Goal: Information Seeking & Learning: Learn about a topic

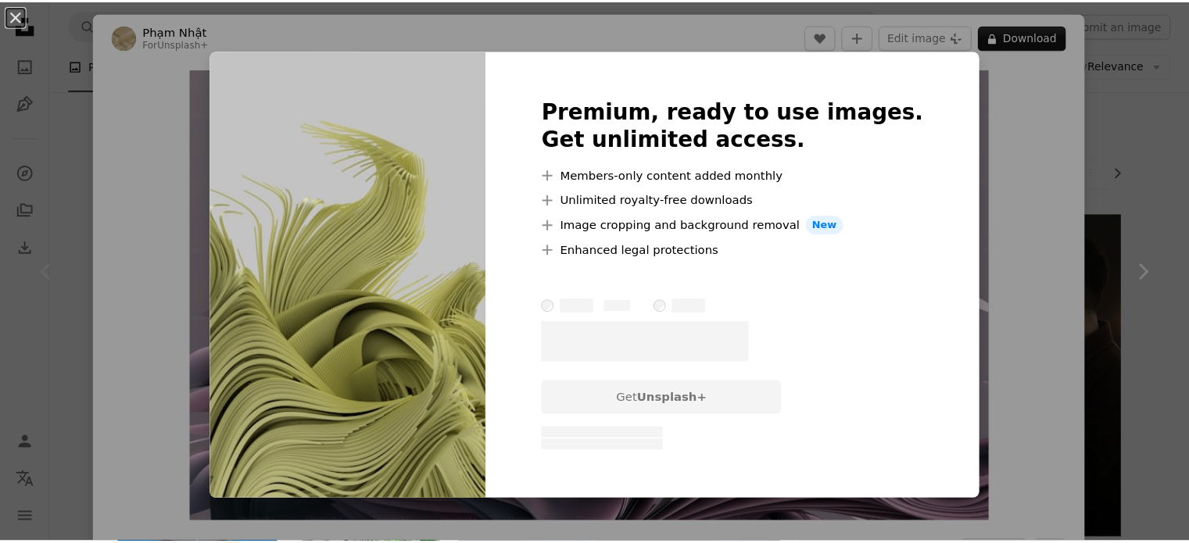
scroll to position [3980, 0]
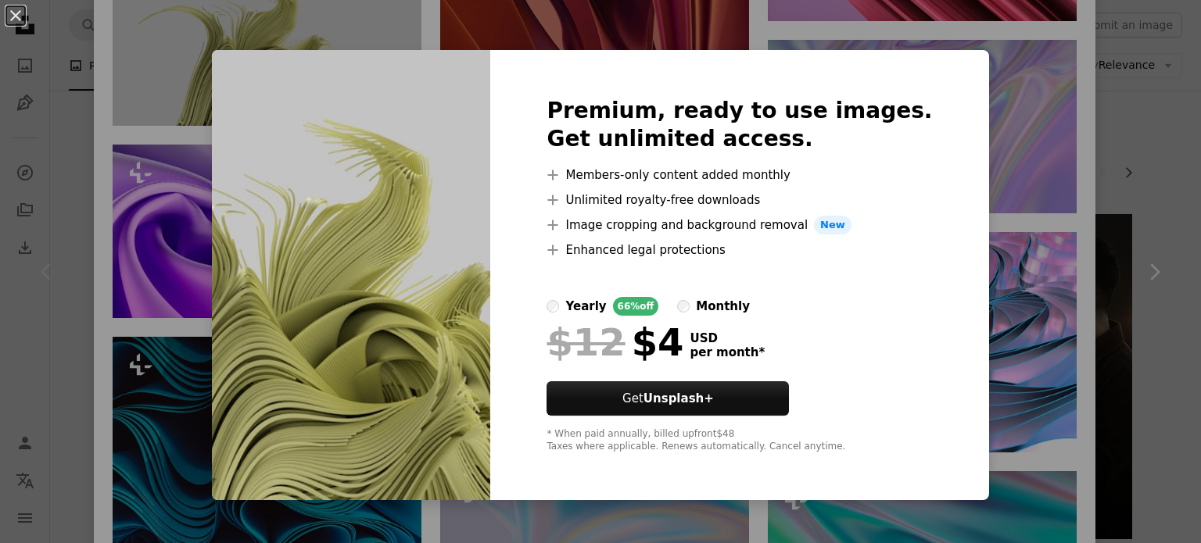
click at [1040, 95] on div "An X shape Premium, ready to use images. Get unlimited access. A plus sign Memb…" at bounding box center [600, 271] width 1201 height 543
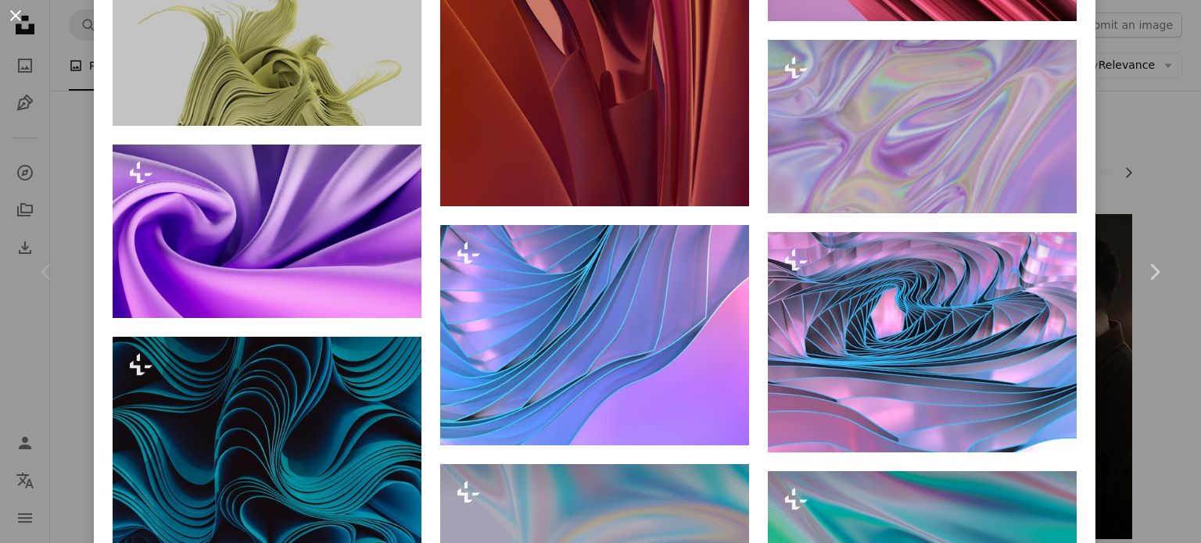
click at [21, 20] on button "An X shape" at bounding box center [15, 15] width 19 height 19
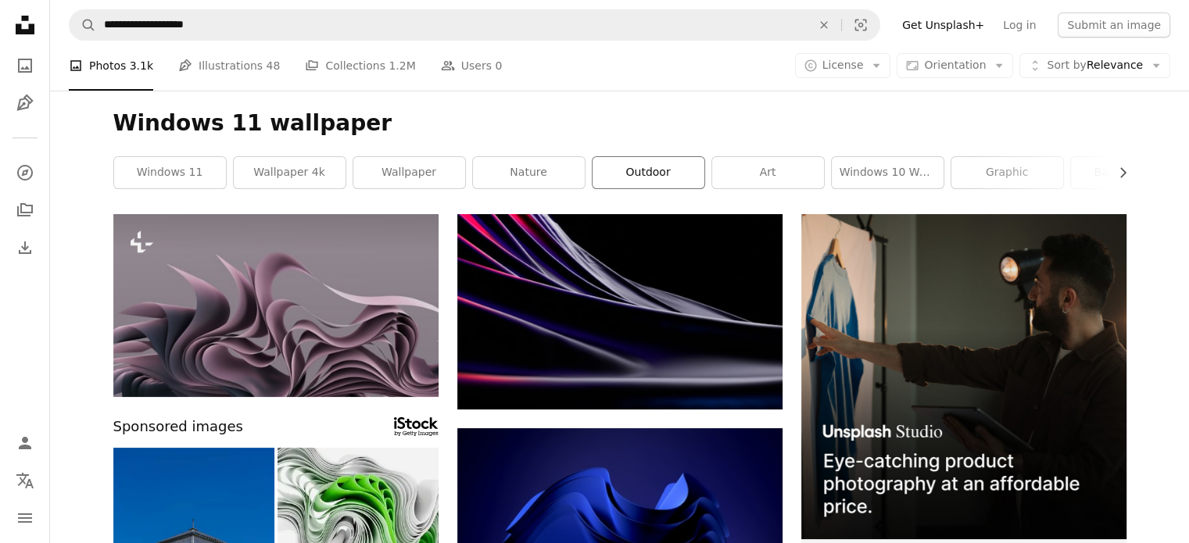
click at [684, 171] on link "outdoor" at bounding box center [648, 172] width 112 height 31
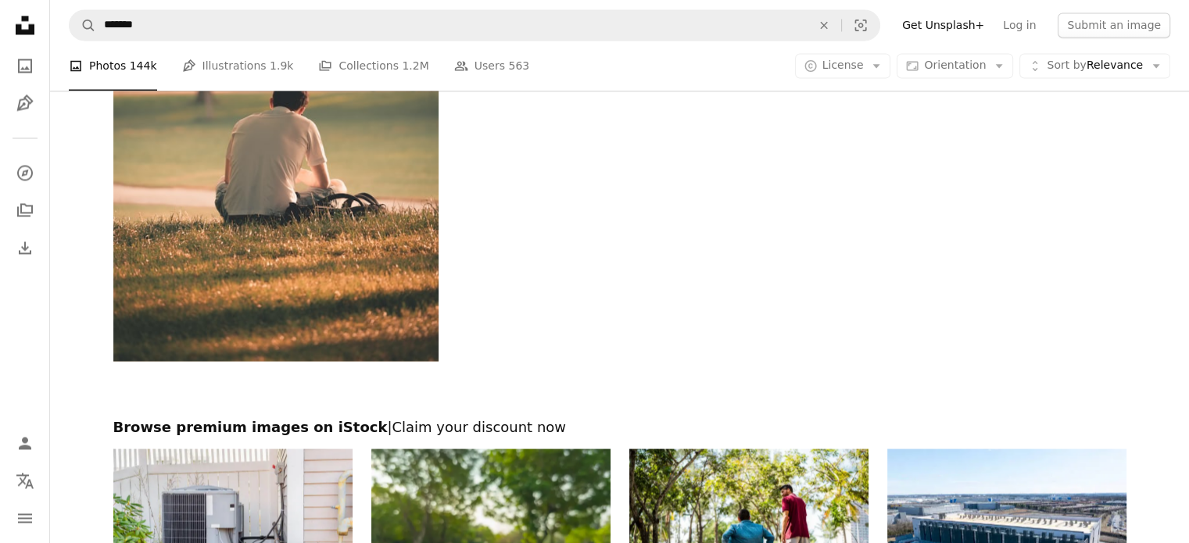
scroll to position [2423, 0]
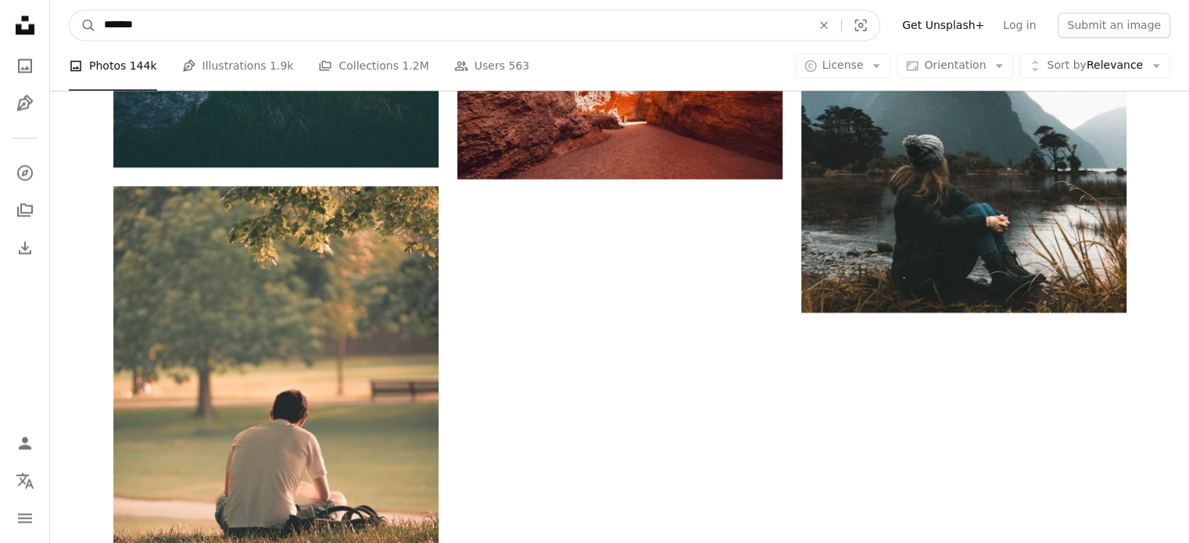
click at [211, 32] on input "*******" at bounding box center [451, 25] width 710 height 30
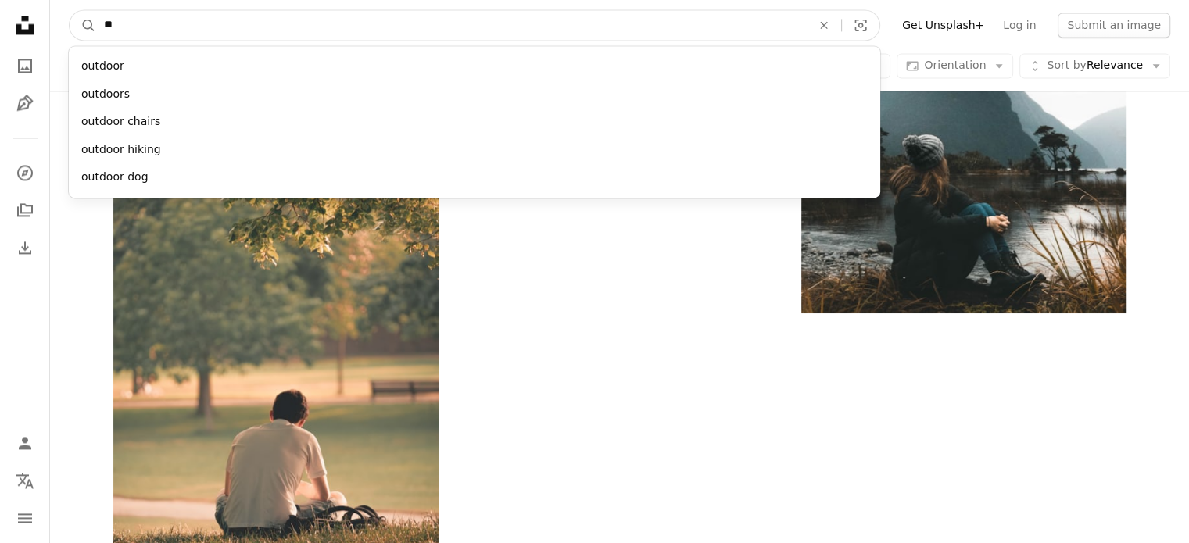
type input "*"
type input "*****"
click at [70, 10] on button "A magnifying glass" at bounding box center [83, 25] width 27 height 30
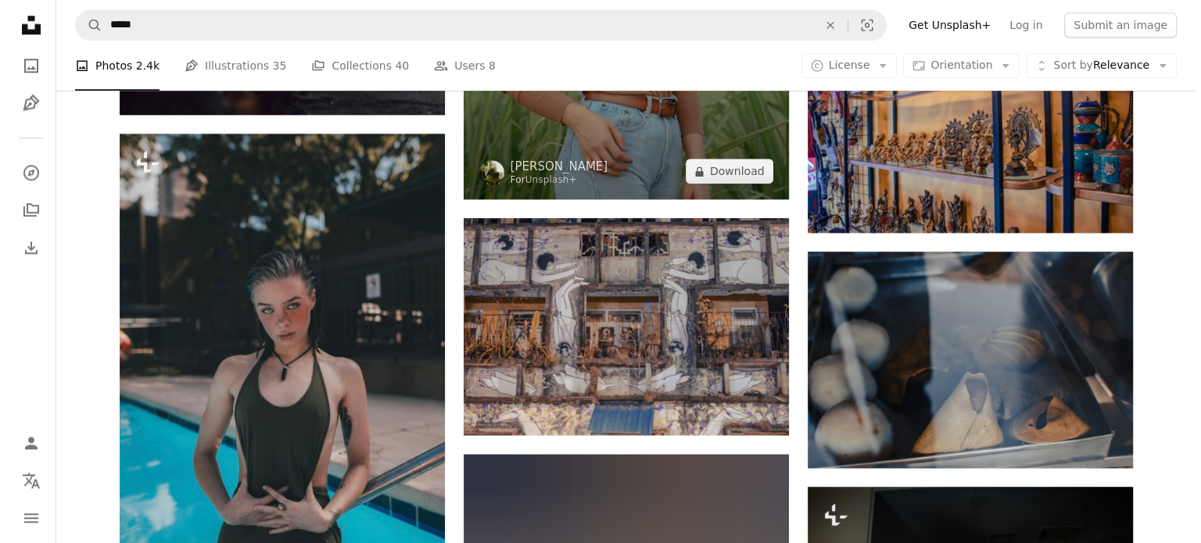
scroll to position [1498, 0]
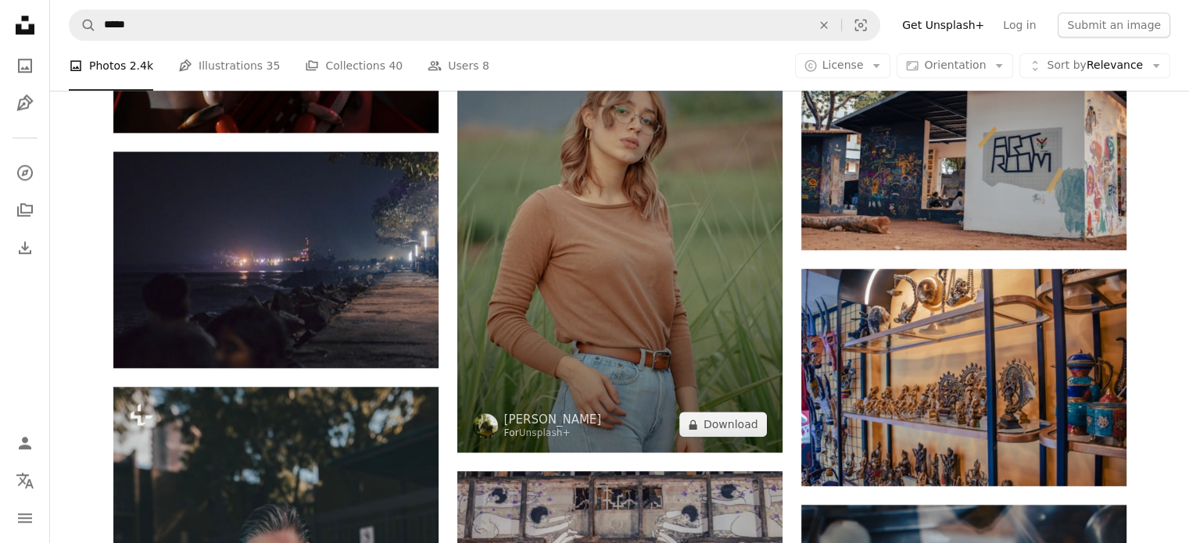
click at [713, 252] on img at bounding box center [619, 209] width 325 height 487
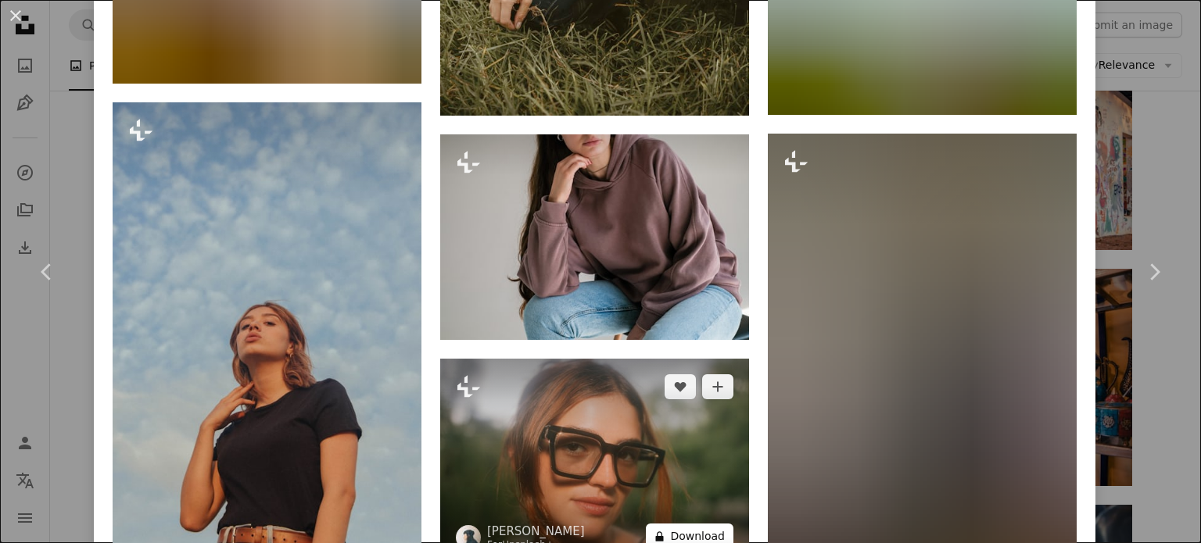
scroll to position [2657, 0]
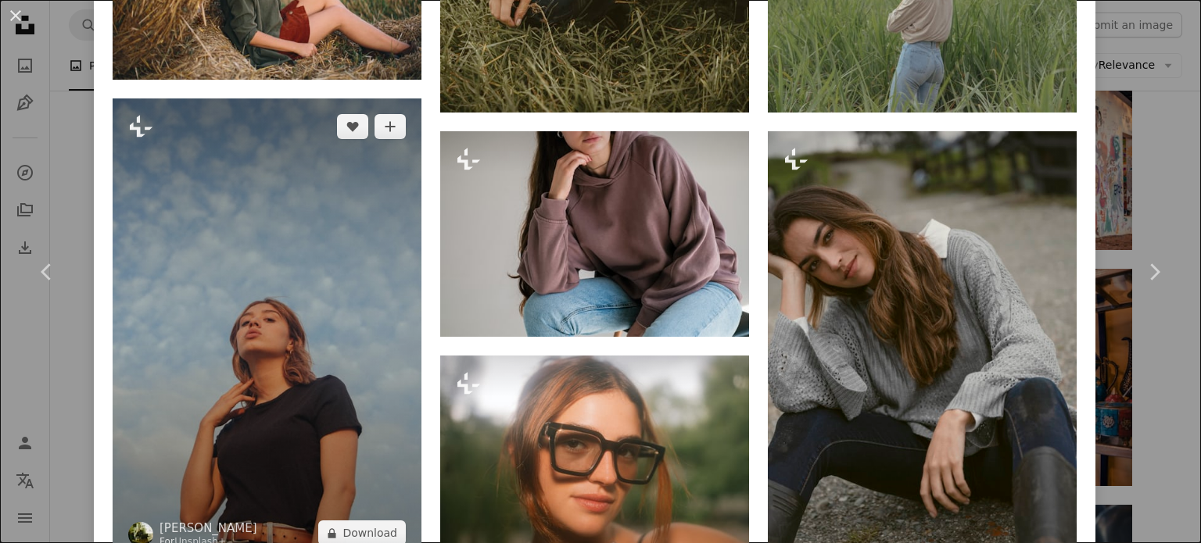
click at [288, 237] on img at bounding box center [267, 329] width 309 height 463
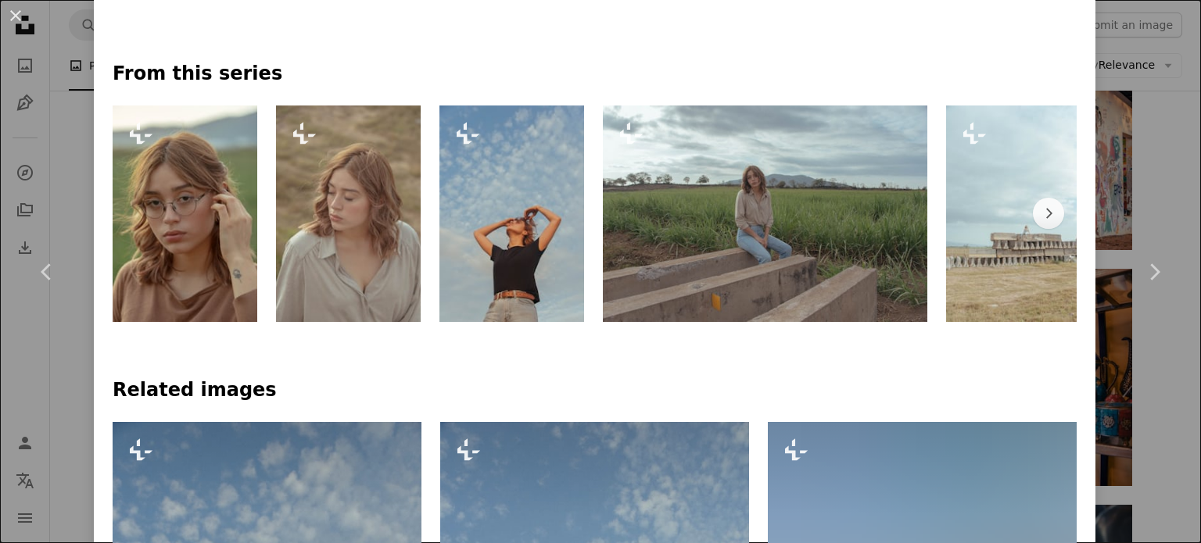
scroll to position [782, 0]
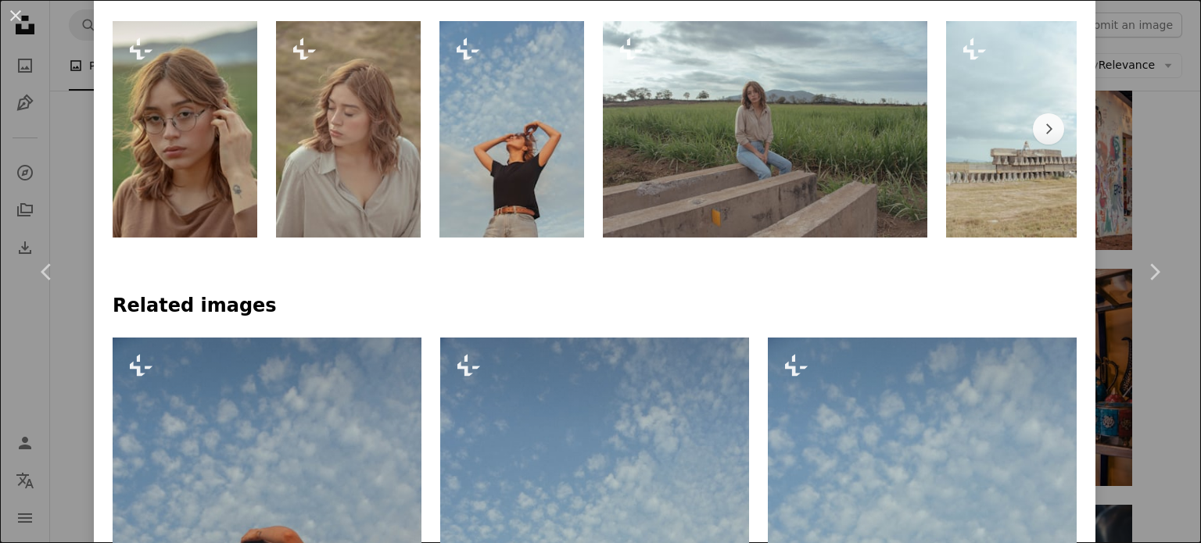
click at [199, 124] on img at bounding box center [185, 129] width 145 height 216
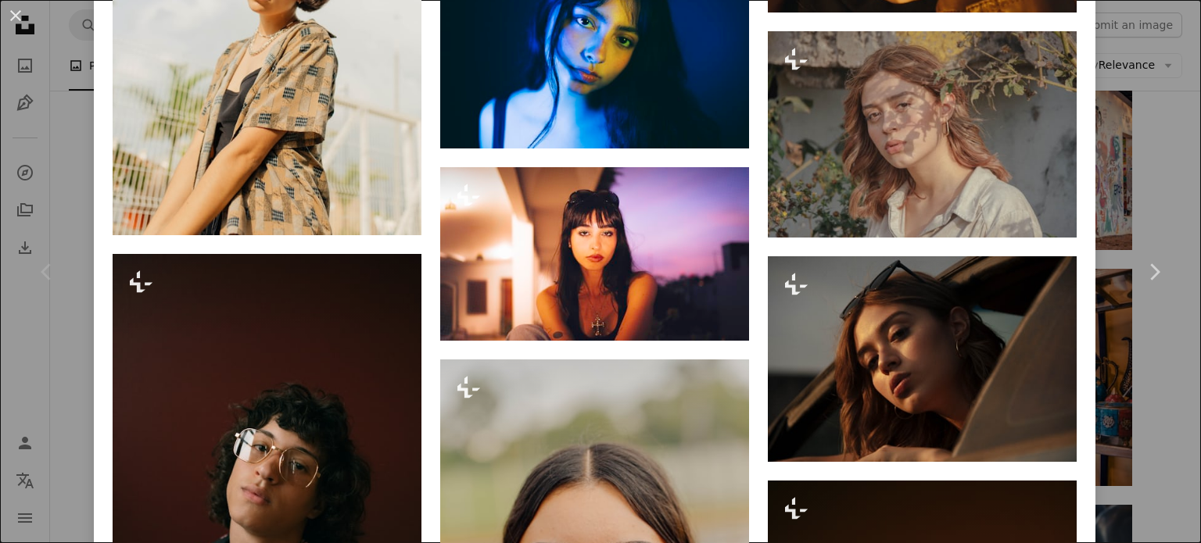
scroll to position [4922, 0]
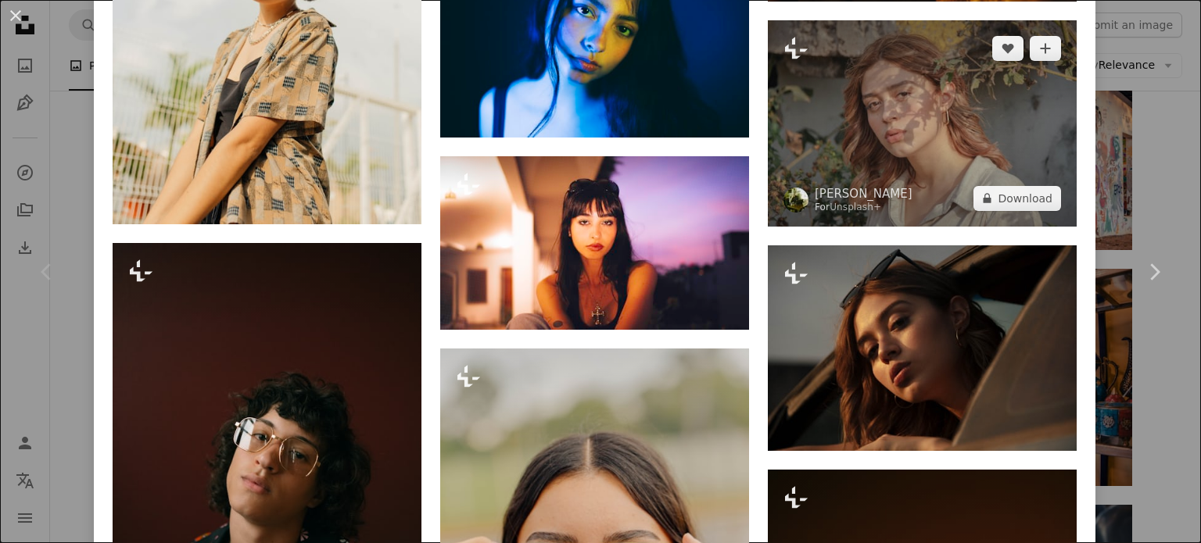
click at [839, 38] on img at bounding box center [922, 123] width 309 height 206
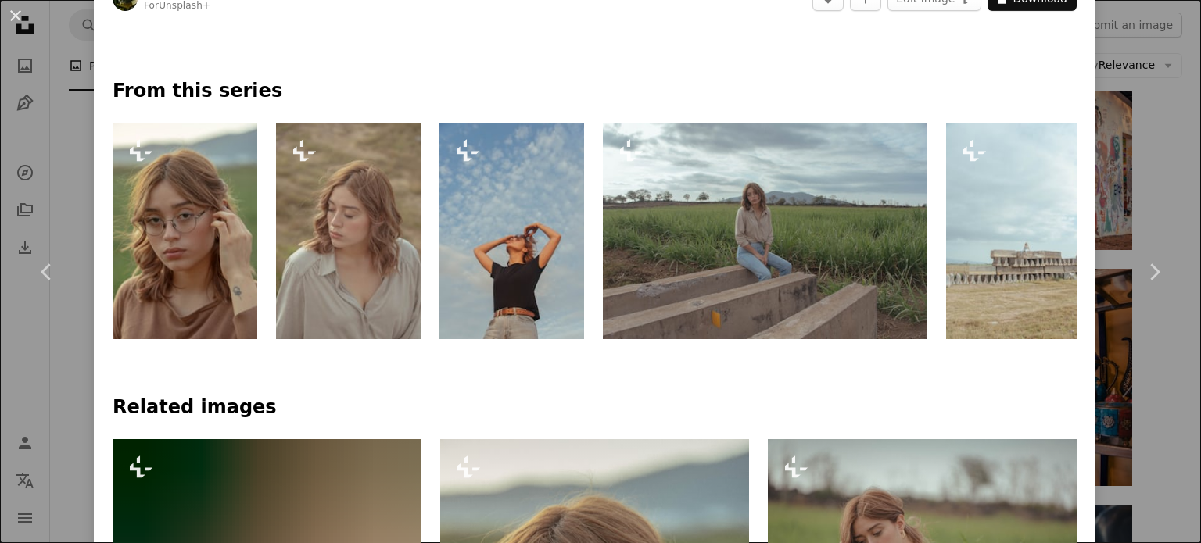
scroll to position [703, 0]
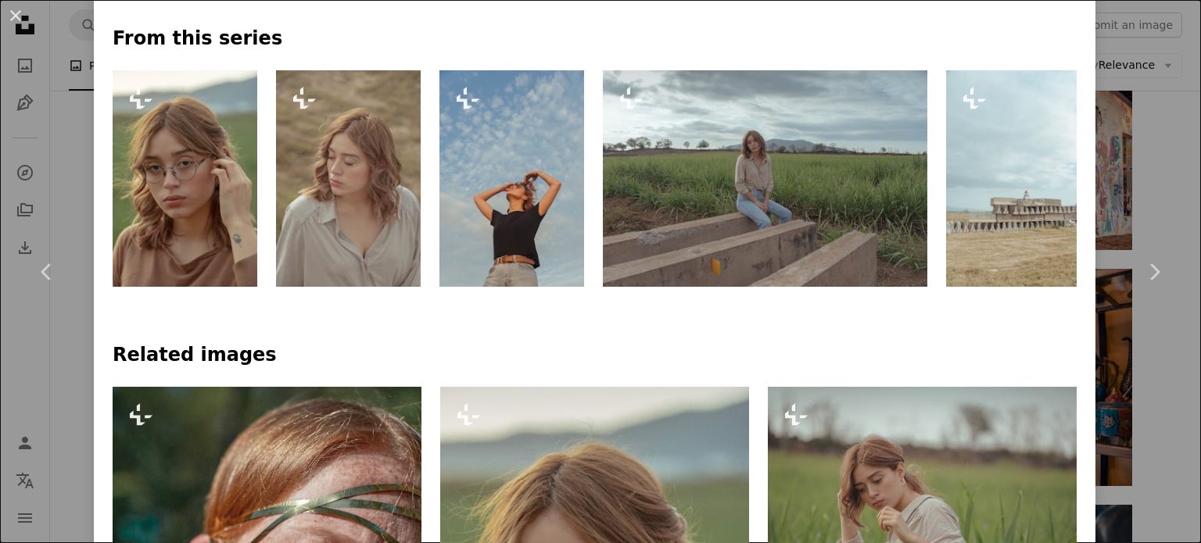
click at [759, 190] on img at bounding box center [765, 178] width 324 height 216
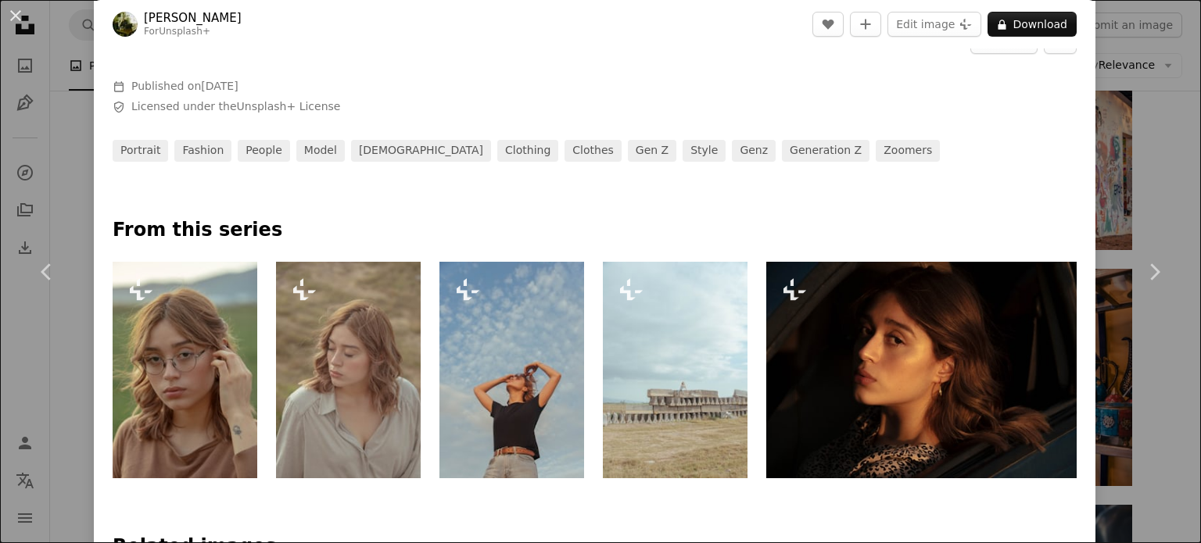
scroll to position [625, 0]
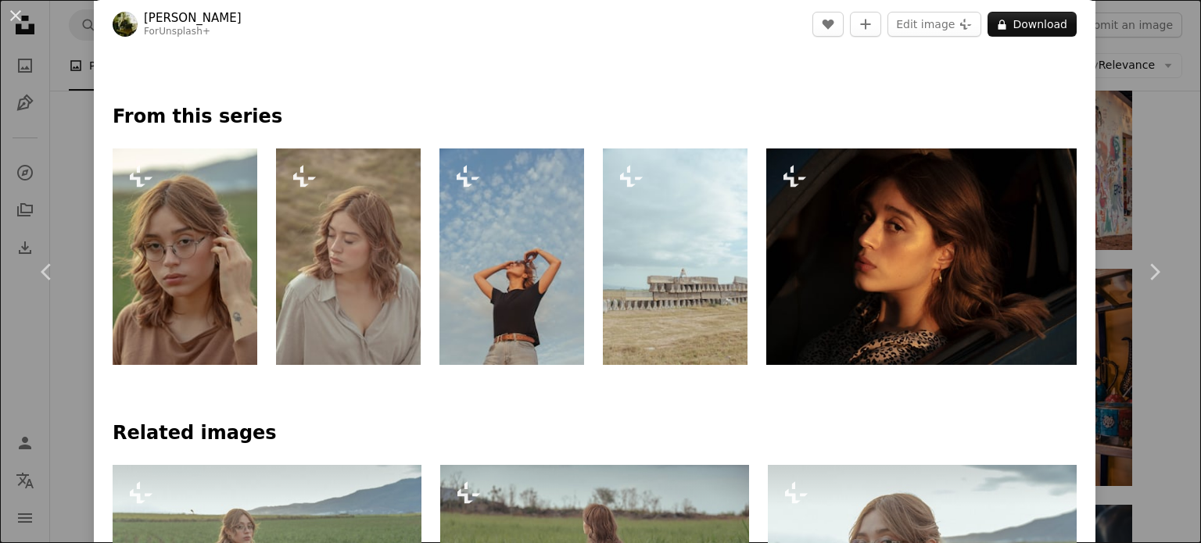
click at [872, 242] on img at bounding box center [928, 257] width 324 height 216
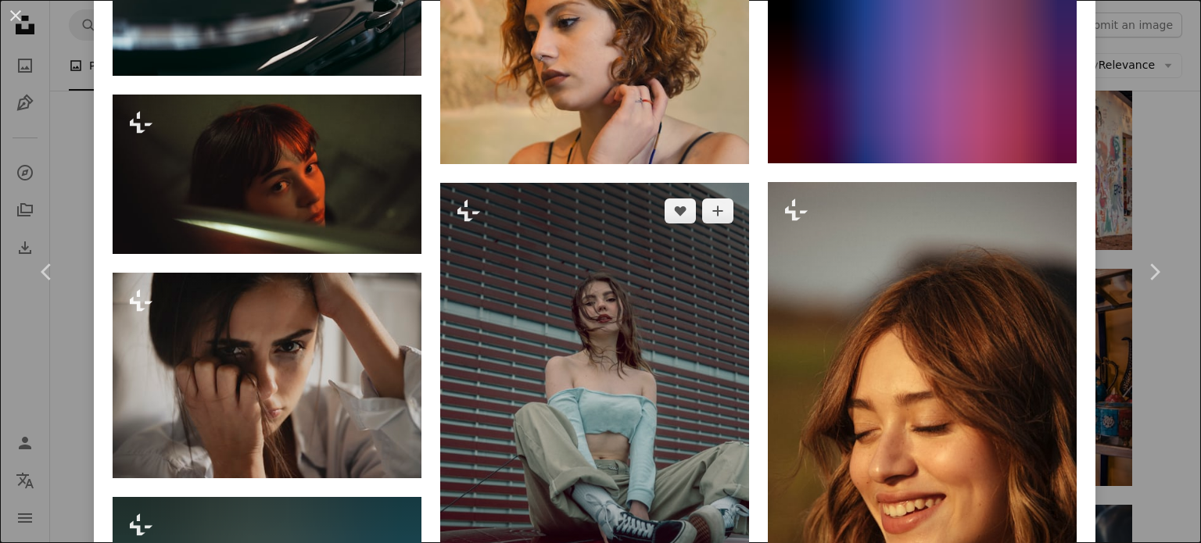
scroll to position [6710, 0]
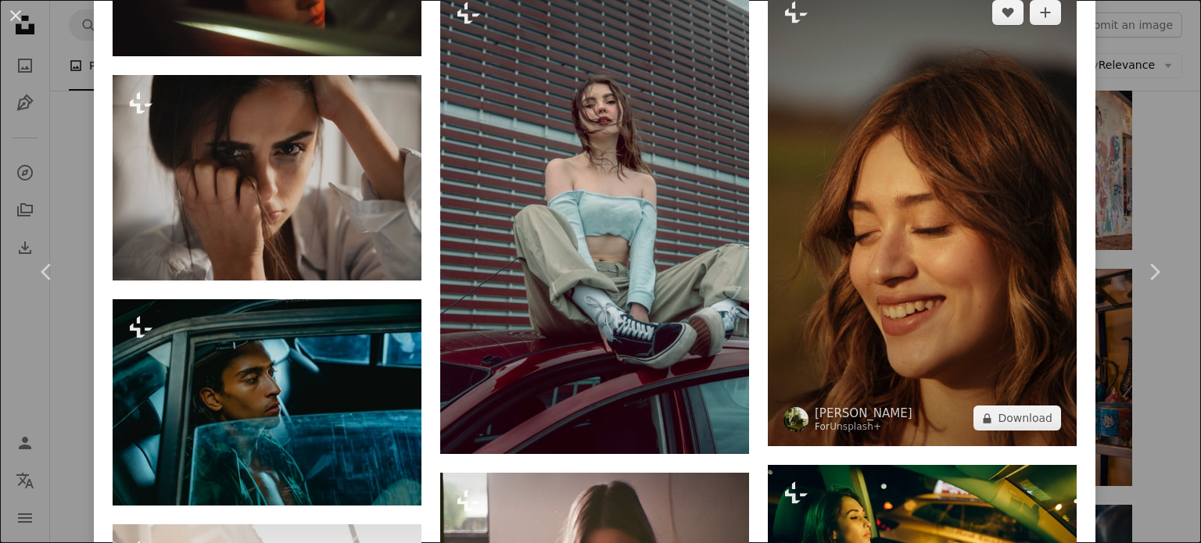
click at [890, 198] on img at bounding box center [922, 215] width 309 height 463
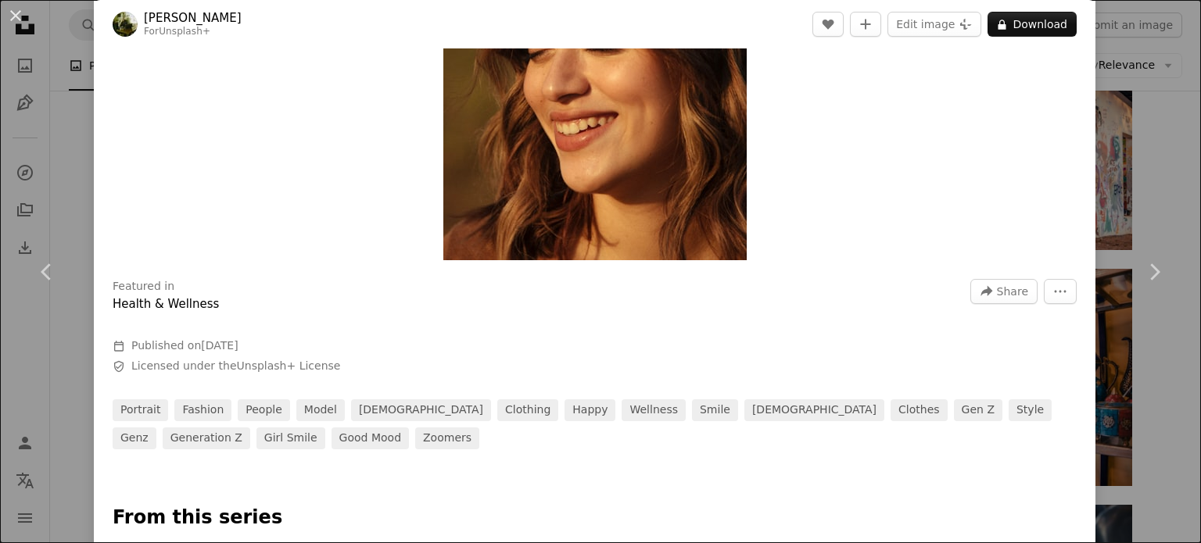
scroll to position [391, 0]
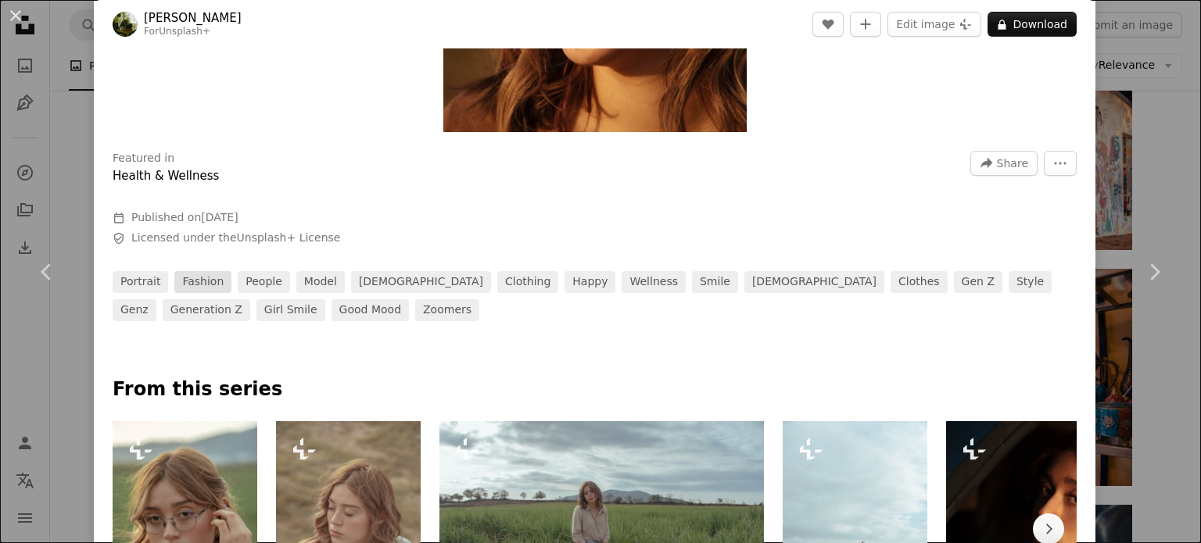
click at [188, 278] on link "fashion" at bounding box center [202, 282] width 57 height 22
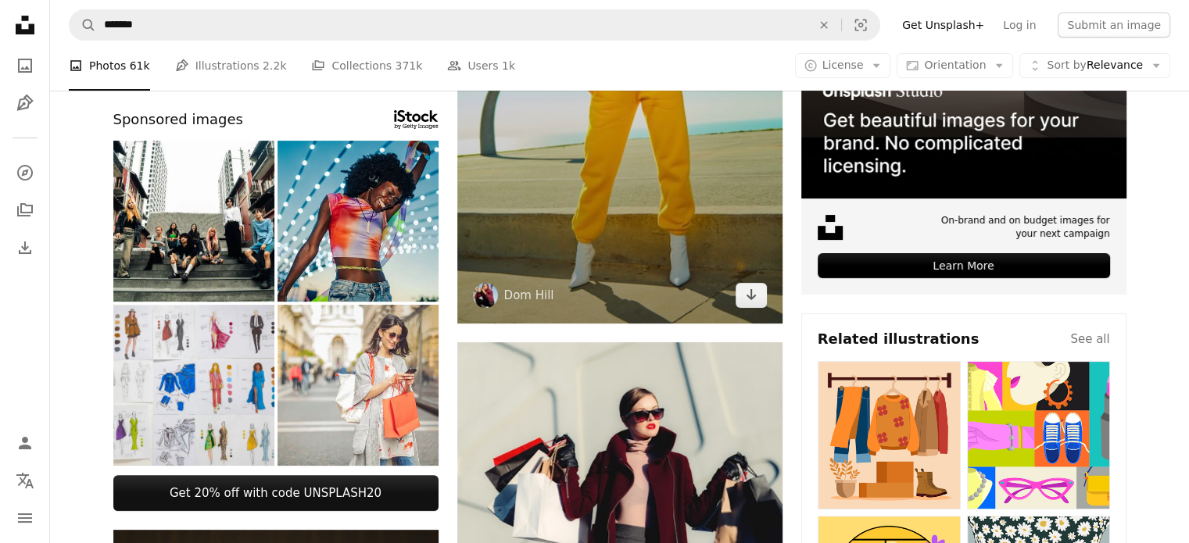
scroll to position [469, 0]
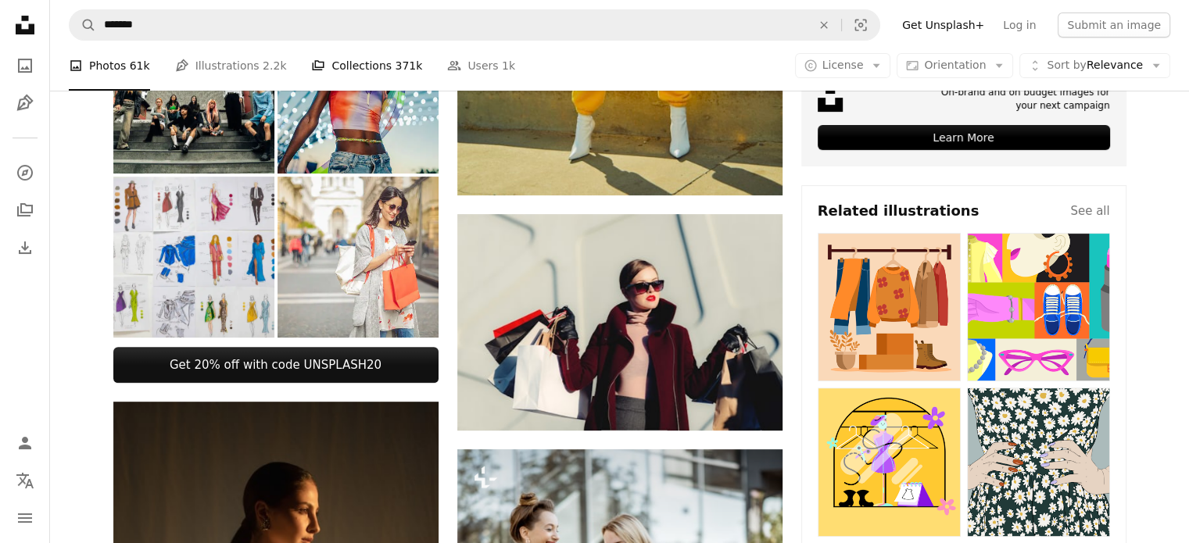
click at [335, 70] on link "A stack of folders Collections 371k" at bounding box center [366, 66] width 111 height 50
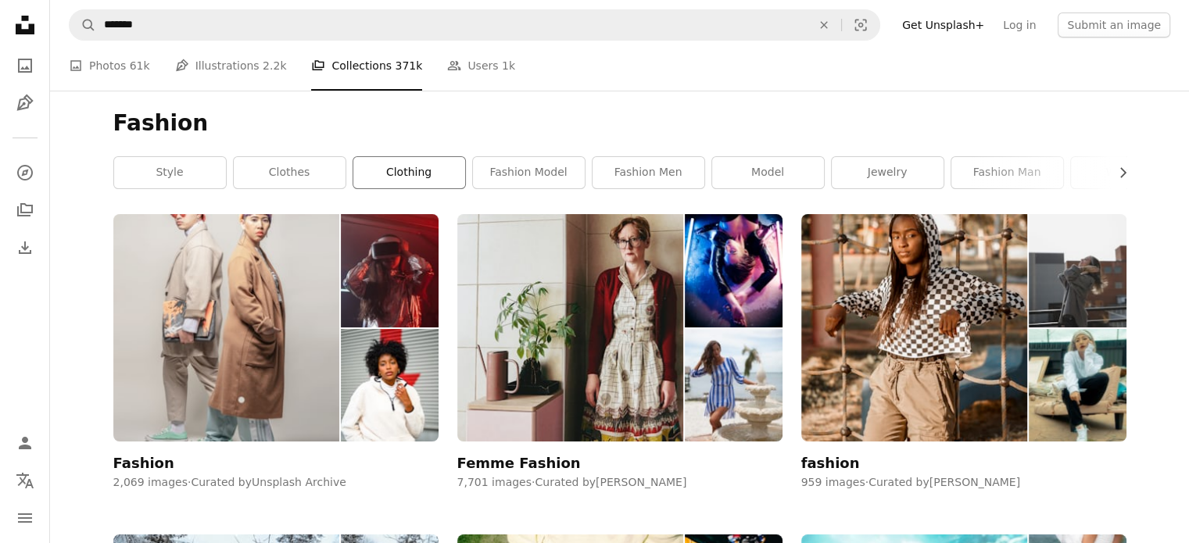
click at [439, 168] on link "clothing" at bounding box center [409, 172] width 112 height 31
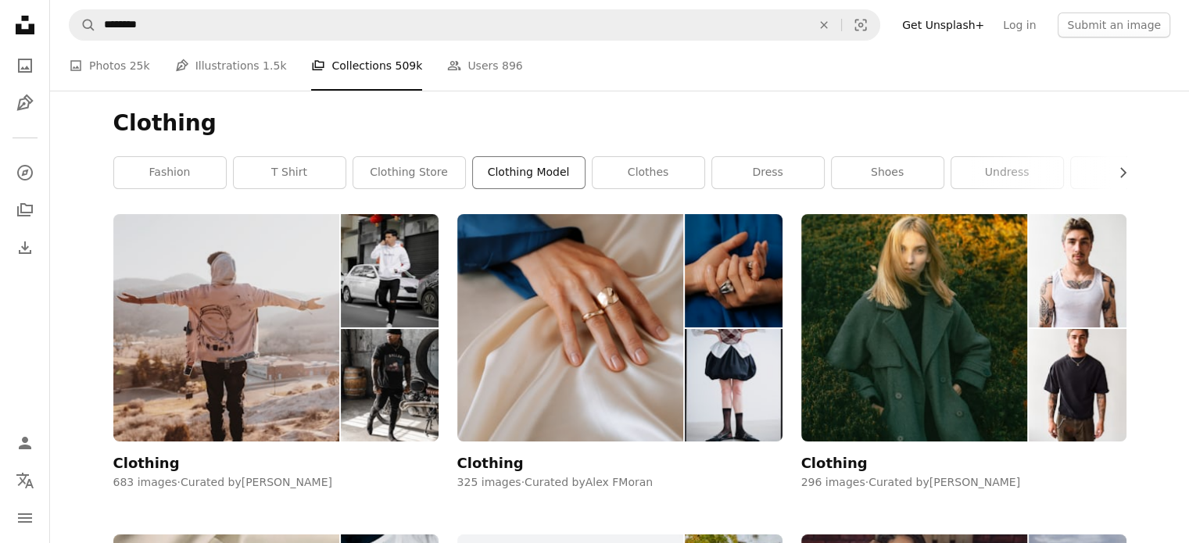
click at [505, 165] on link "clothing model" at bounding box center [529, 172] width 112 height 31
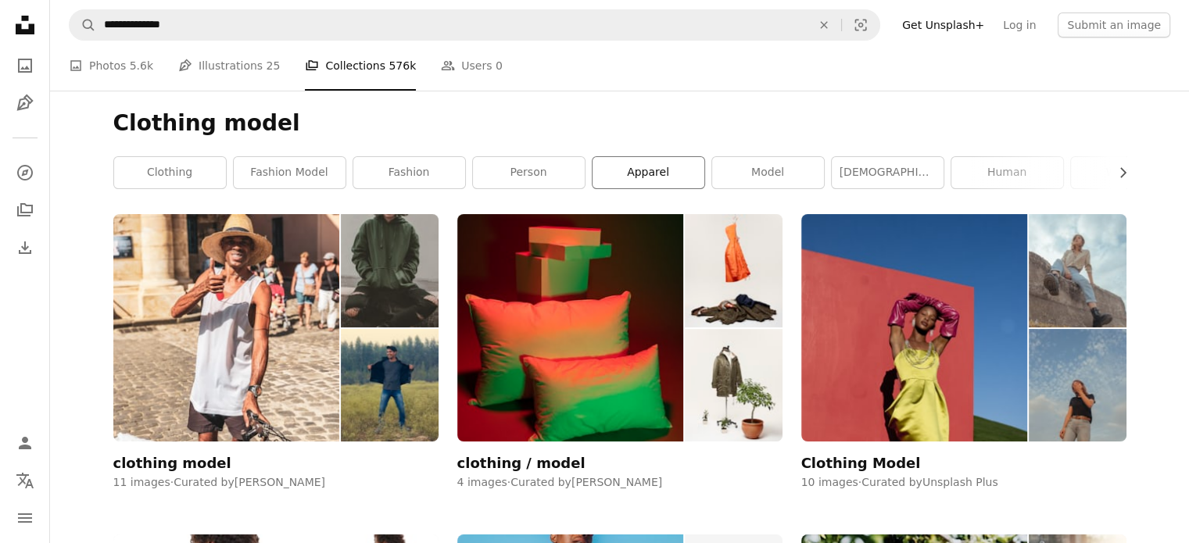
click at [661, 166] on link "apparel" at bounding box center [648, 172] width 112 height 31
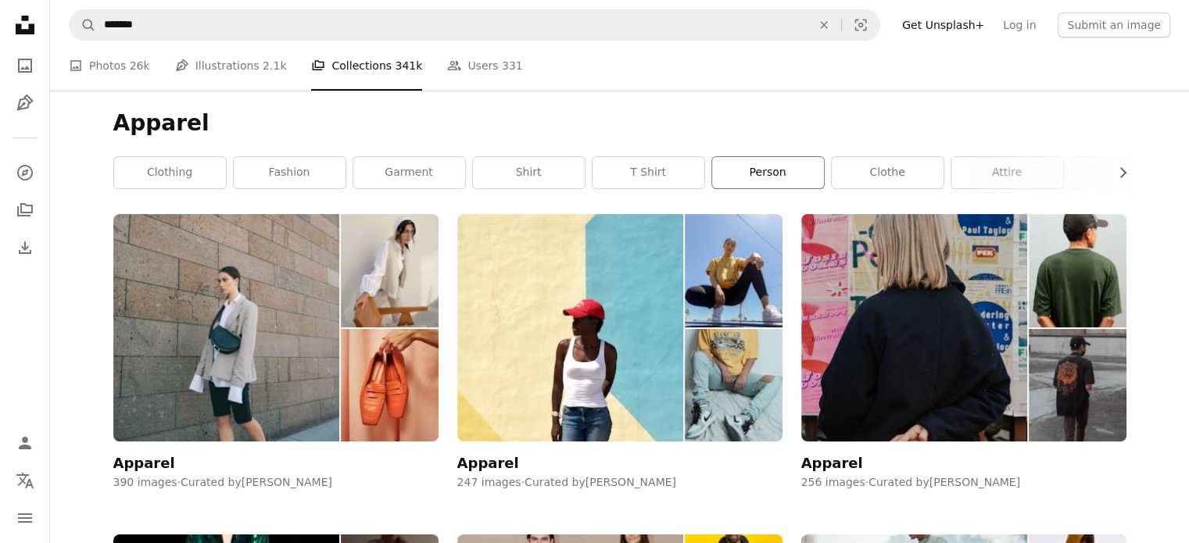
click at [802, 168] on link "person" at bounding box center [768, 172] width 112 height 31
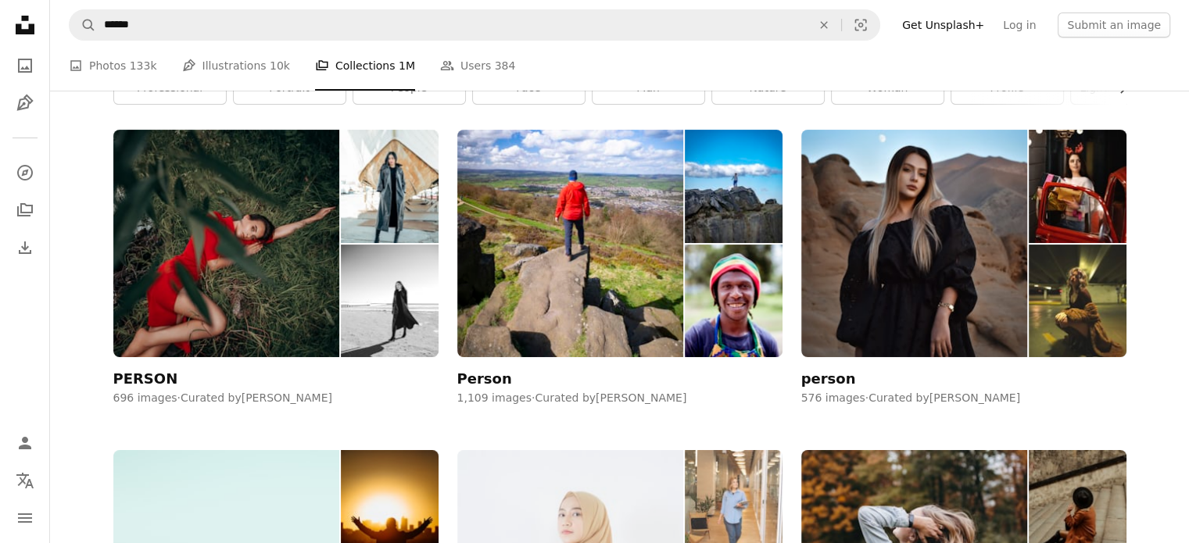
scroll to position [78, 0]
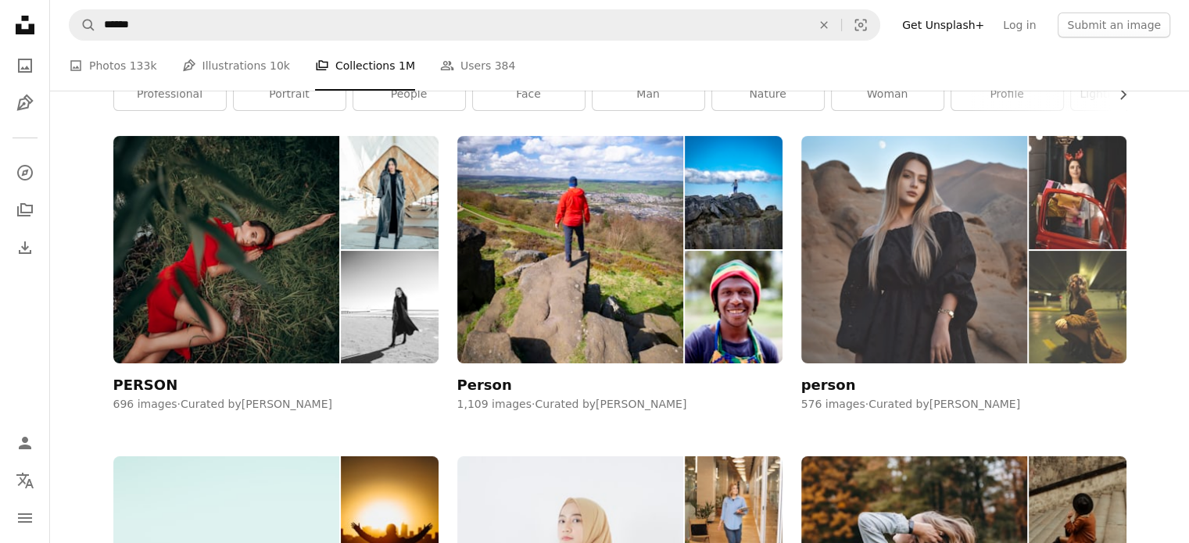
click at [868, 190] on img at bounding box center [914, 249] width 227 height 227
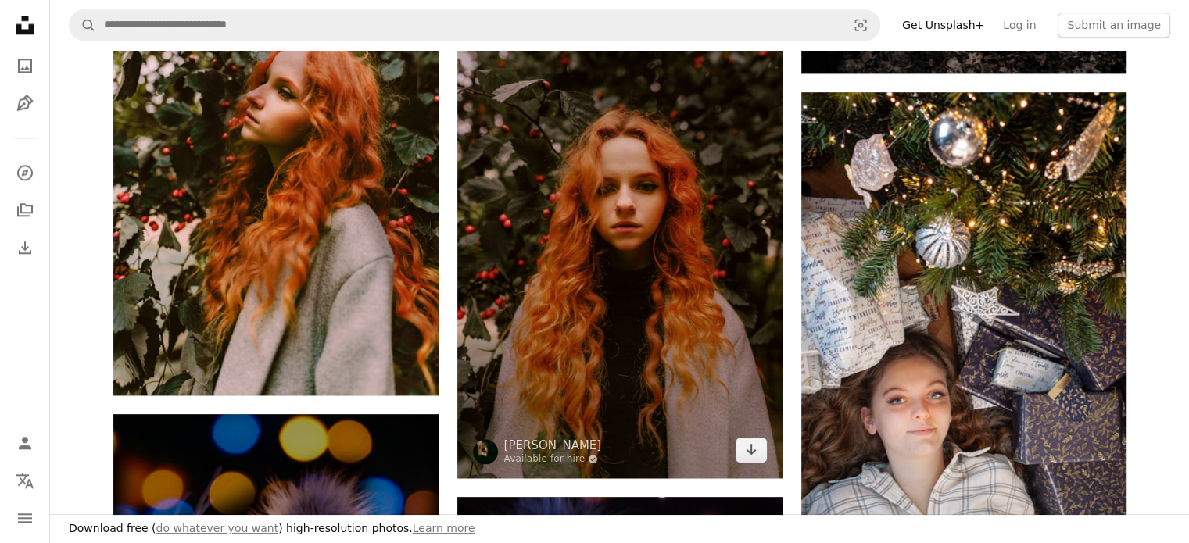
scroll to position [2032, 0]
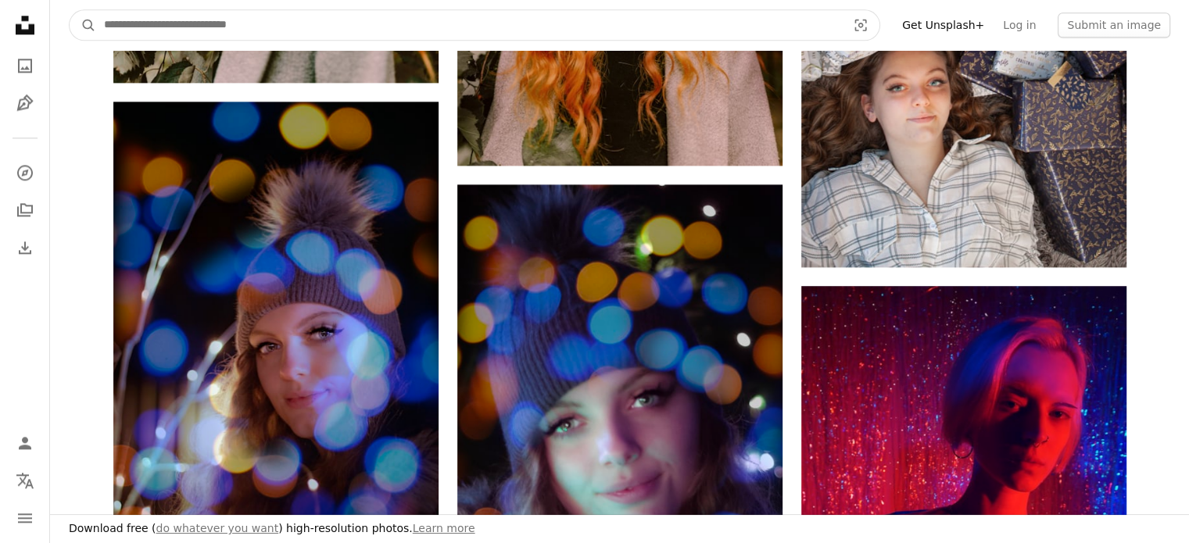
click at [306, 21] on input "Find visuals sitewide" at bounding box center [469, 25] width 746 height 30
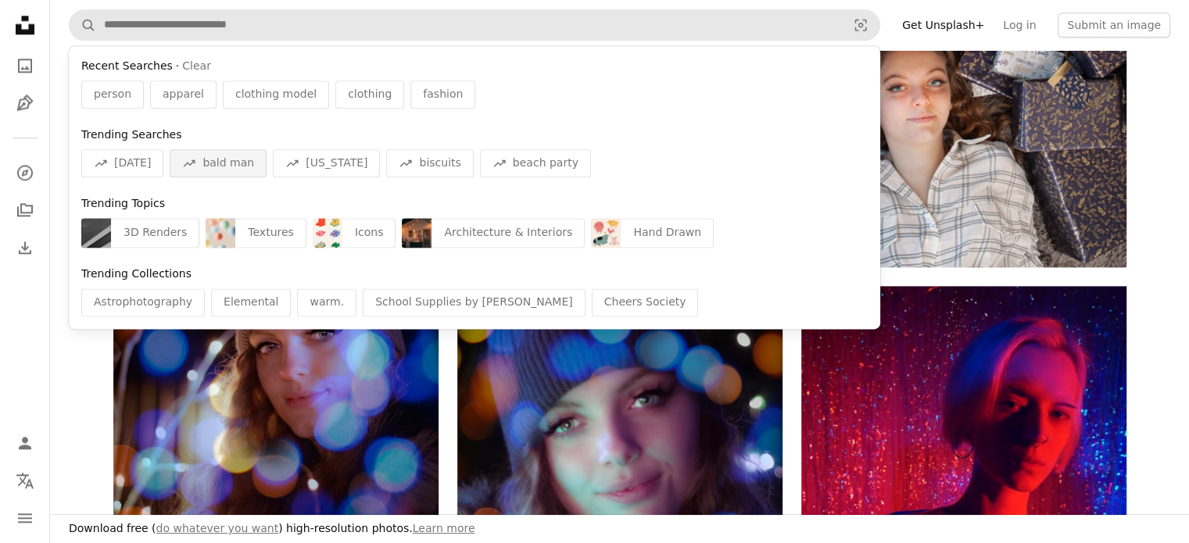
click at [231, 161] on span "bald man" at bounding box center [228, 164] width 52 height 16
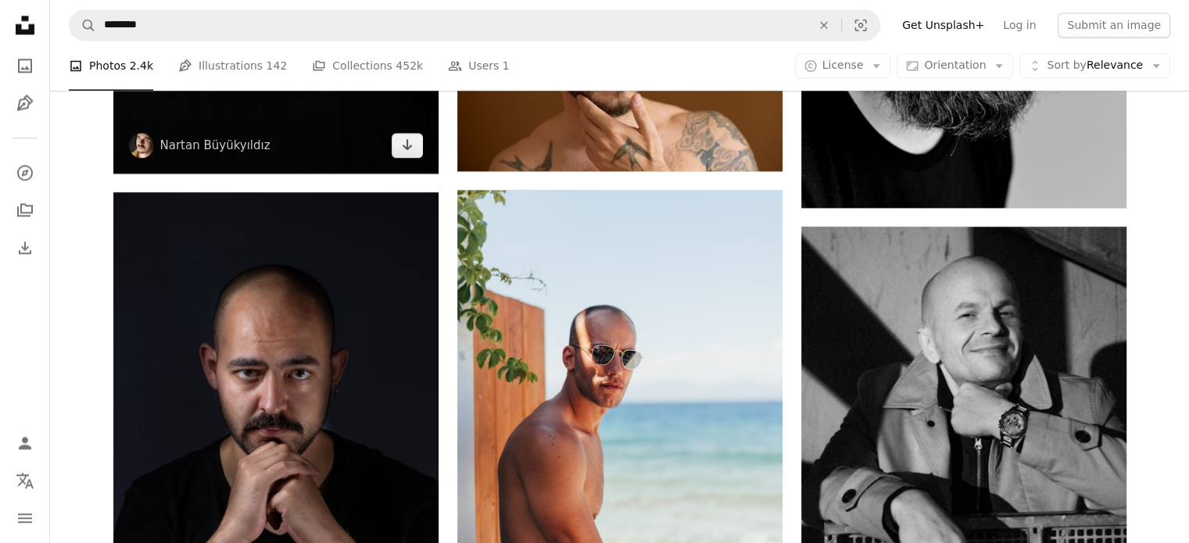
scroll to position [2501, 0]
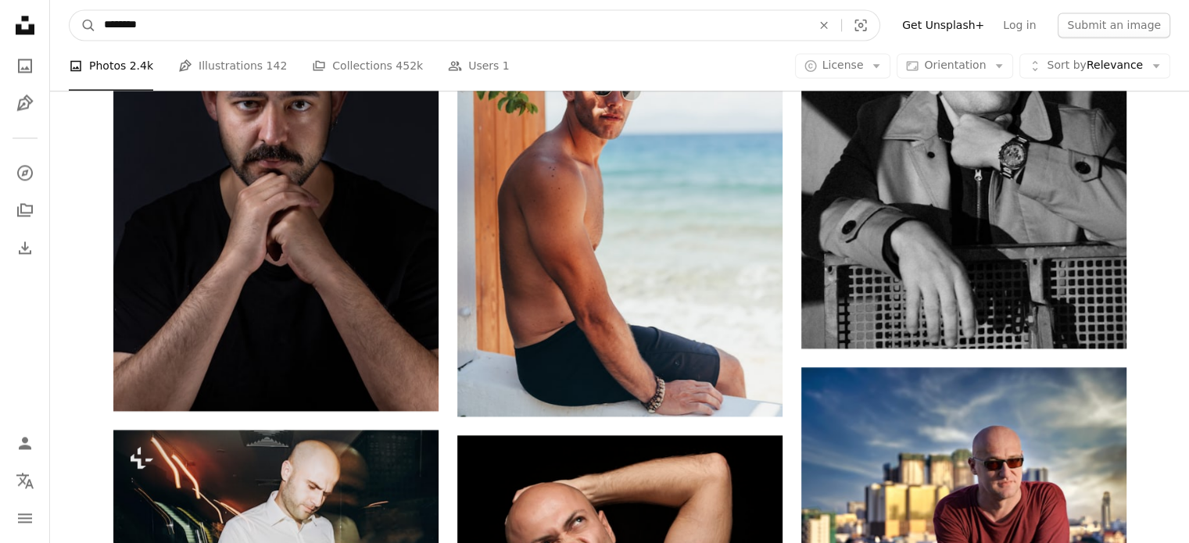
click at [428, 20] on input "********" at bounding box center [451, 25] width 710 height 30
click at [841, 26] on icon "An X shape" at bounding box center [824, 25] width 34 height 13
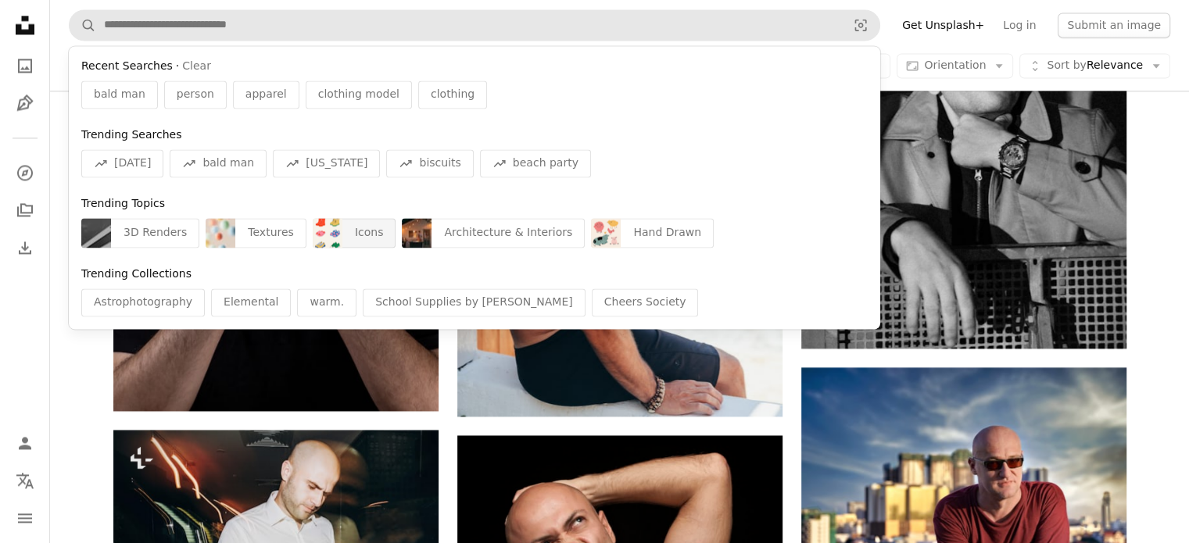
click at [342, 233] on div "Icons" at bounding box center [369, 233] width 54 height 30
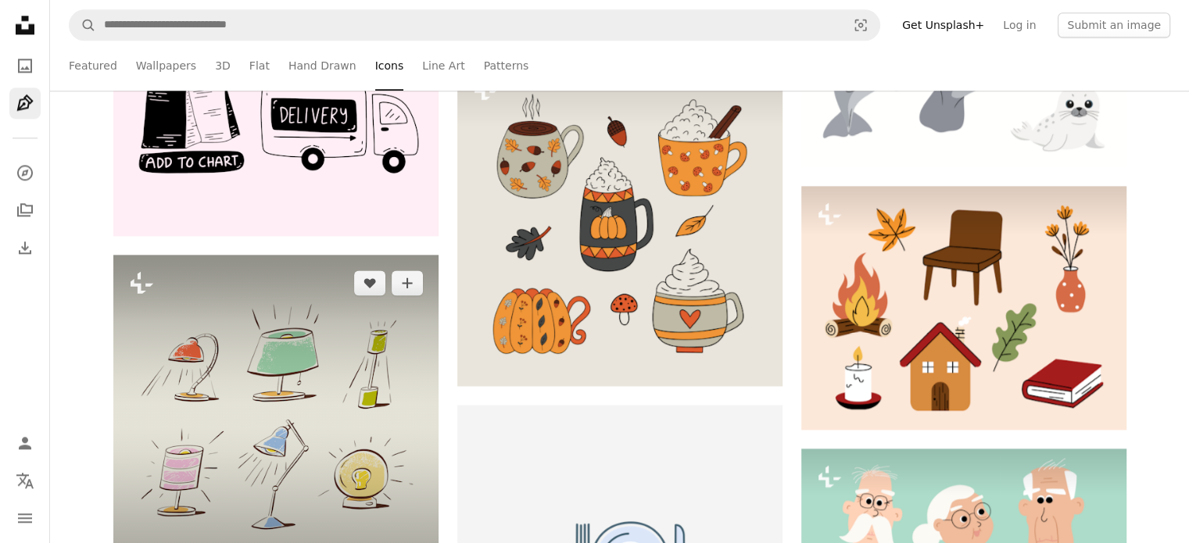
scroll to position [2188, 0]
